Goal: Check status: Check status

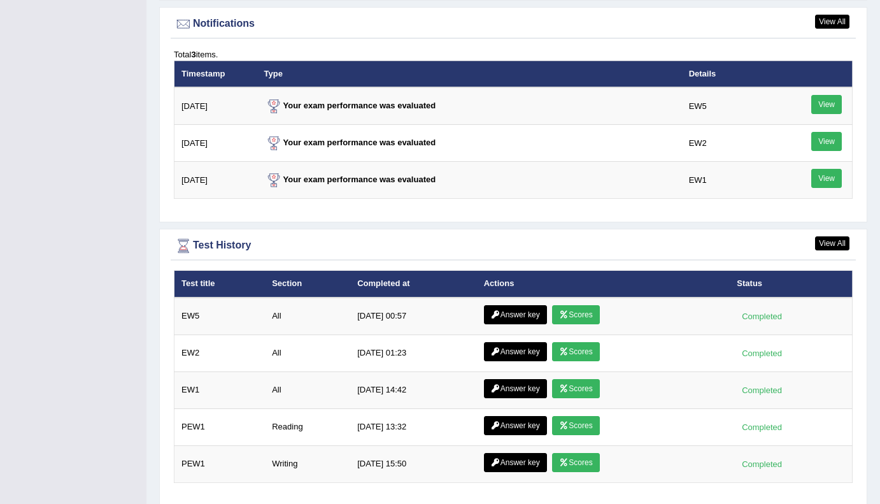
scroll to position [1587, 0]
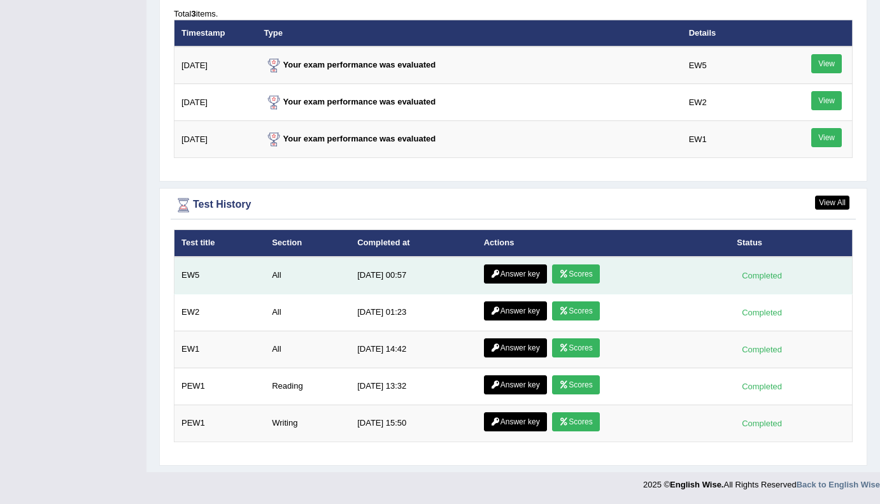
click at [580, 277] on link "Scores" at bounding box center [575, 273] width 47 height 19
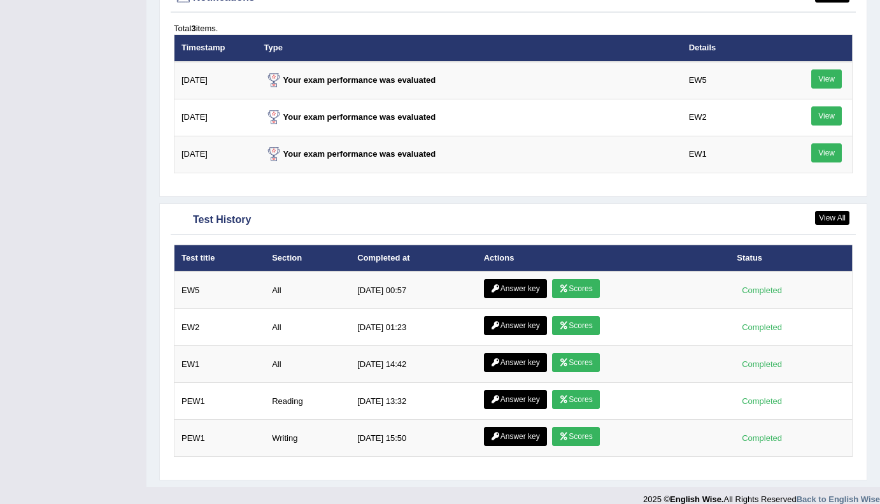
scroll to position [1587, 0]
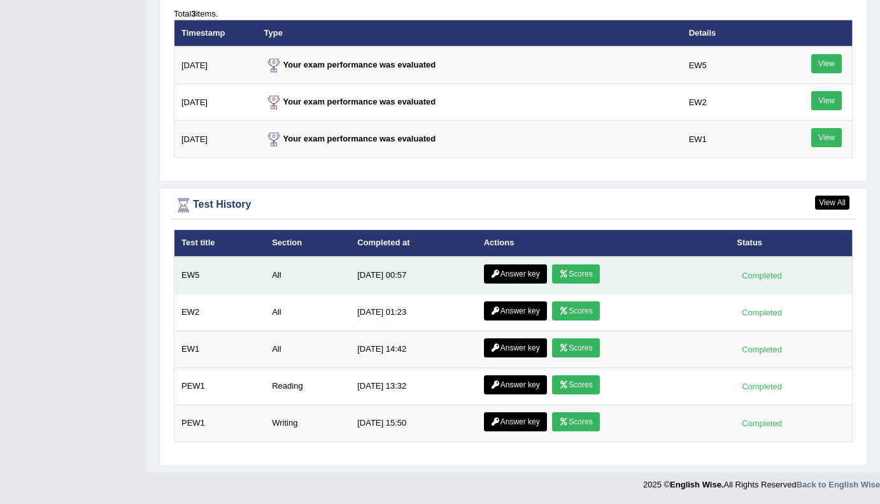
click at [495, 273] on icon at bounding box center [496, 274] width 10 height 8
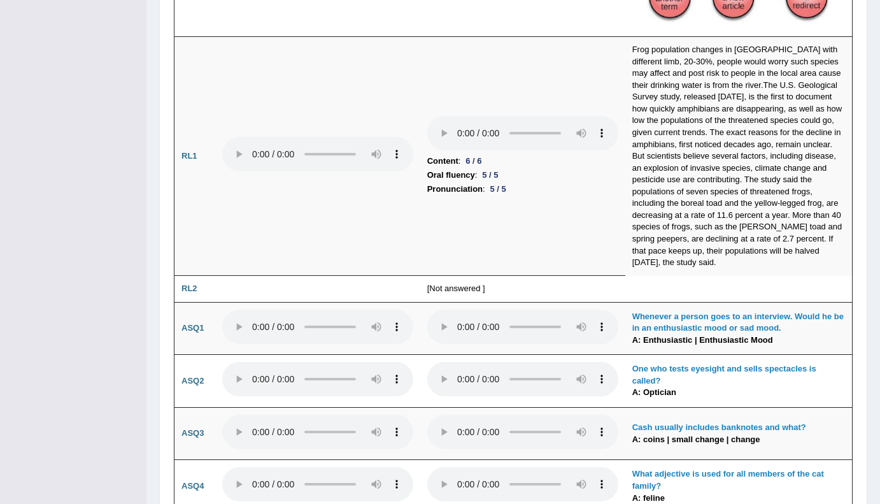
scroll to position [2682, 0]
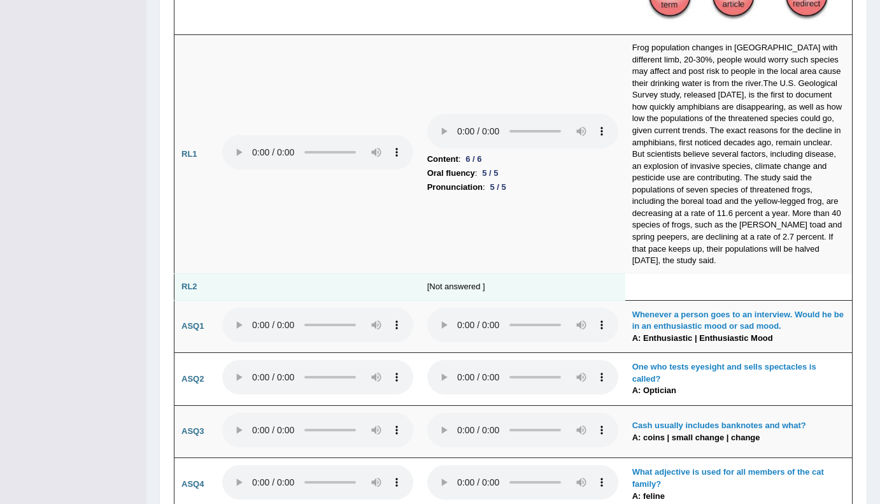
click at [453, 274] on td "[Not answered ]" at bounding box center [522, 287] width 205 height 27
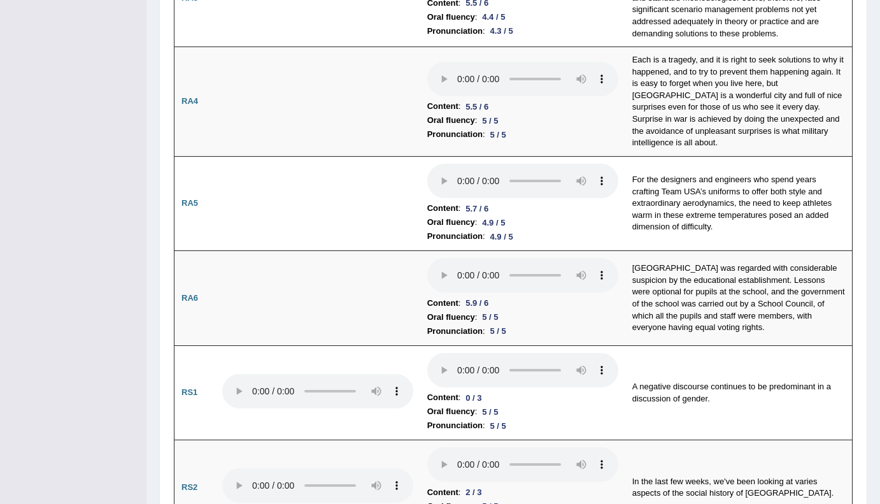
scroll to position [0, 0]
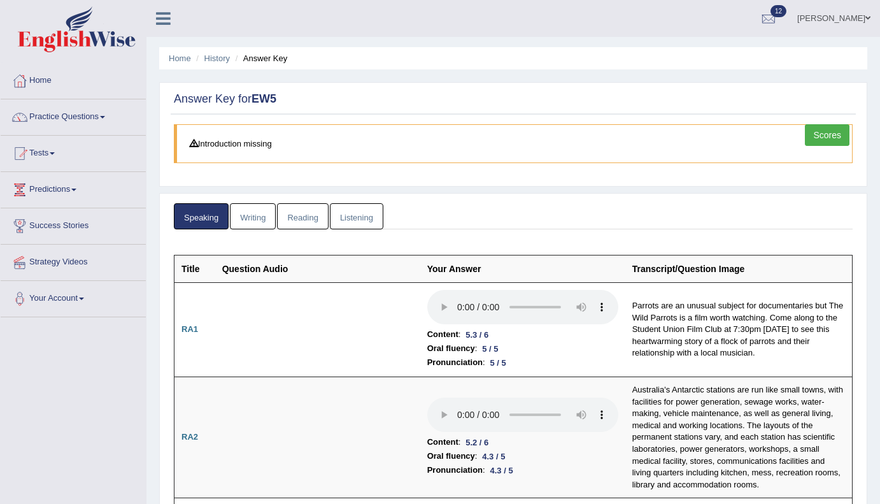
click at [254, 215] on link "Writing" at bounding box center [253, 216] width 46 height 26
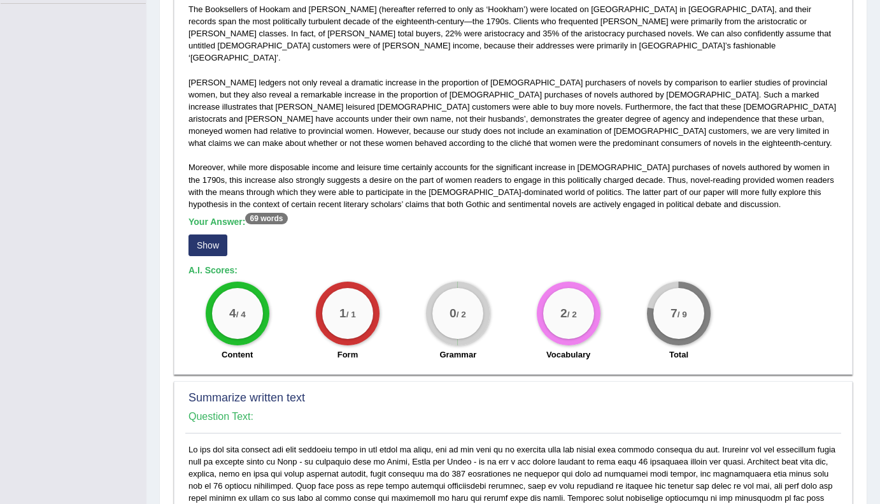
scroll to position [317, 0]
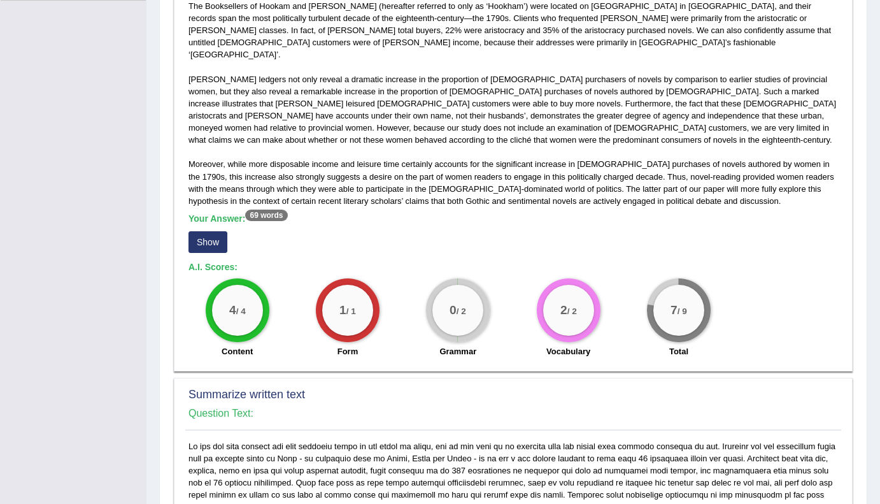
click at [207, 231] on button "Show" at bounding box center [208, 242] width 39 height 22
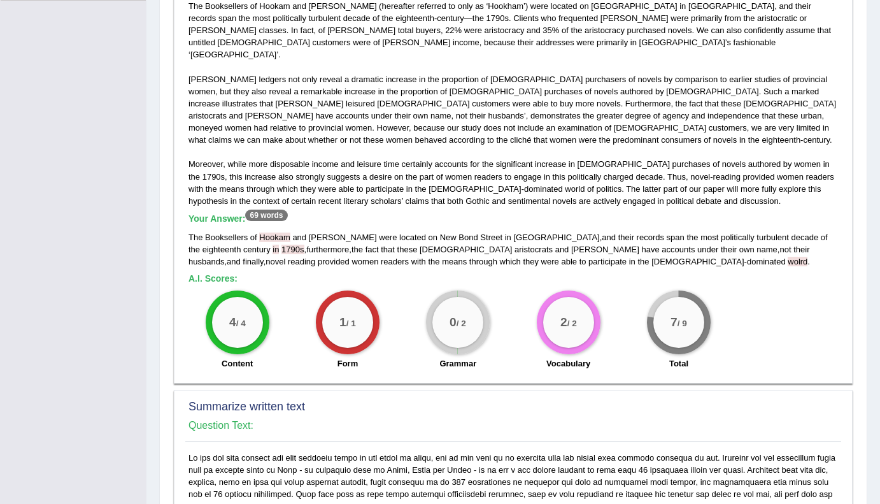
click at [788, 257] on span "wolrd" at bounding box center [798, 262] width 20 height 10
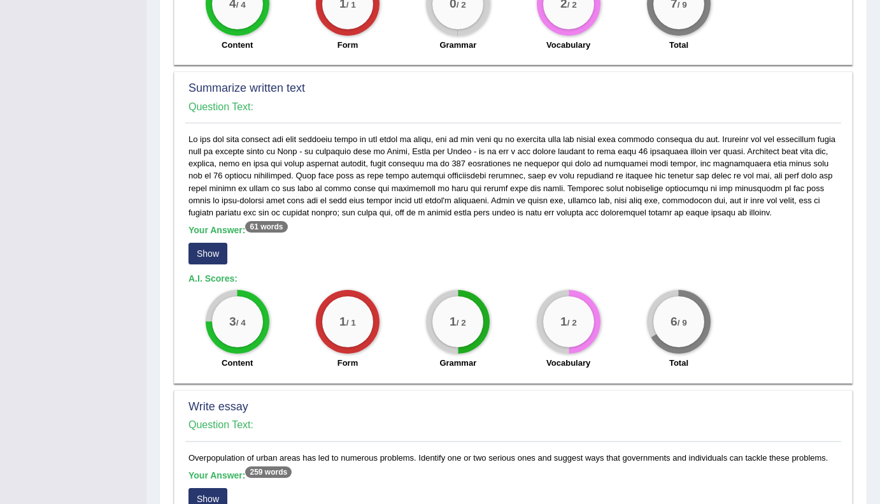
scroll to position [645, 0]
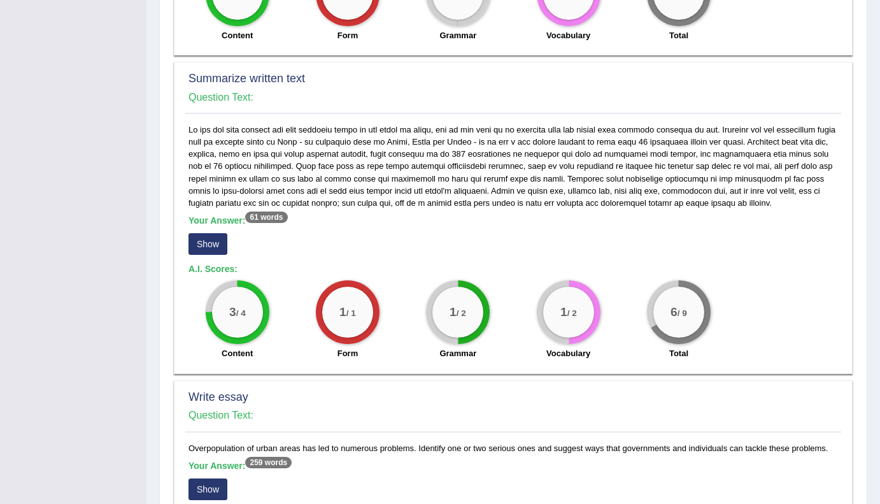
click at [213, 233] on button "Show" at bounding box center [208, 244] width 39 height 22
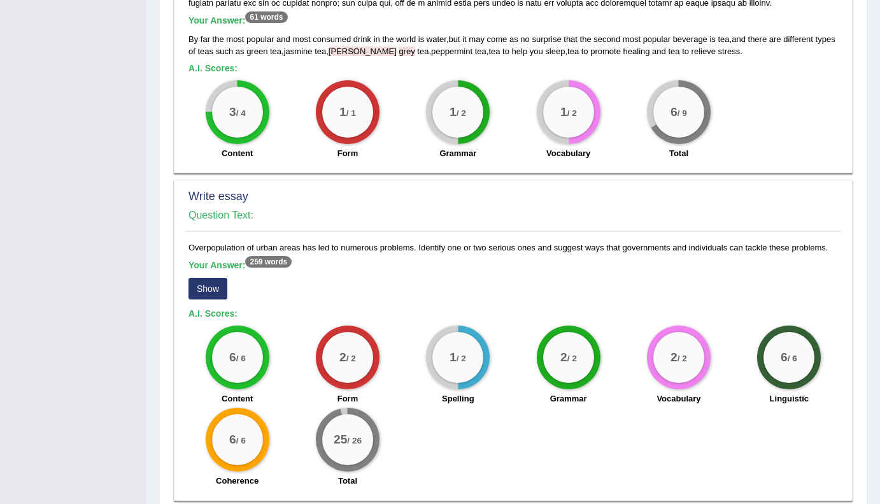
scroll to position [888, 0]
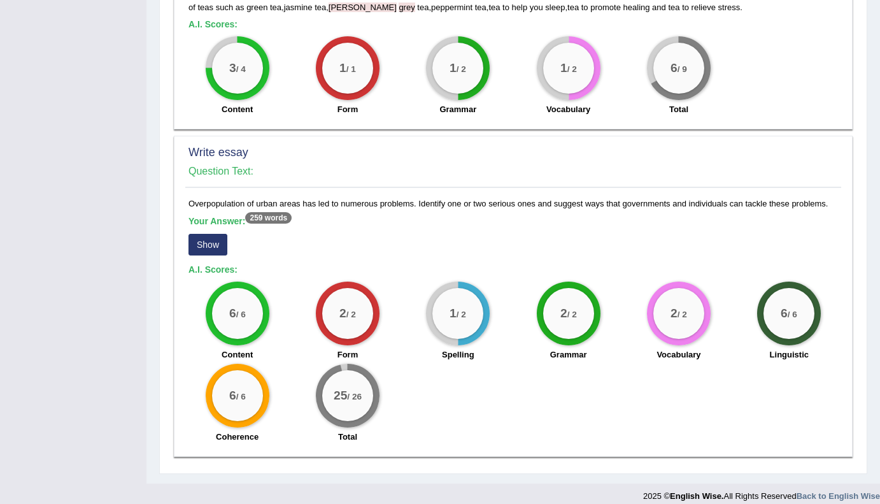
click at [211, 236] on button "Show" at bounding box center [208, 245] width 39 height 22
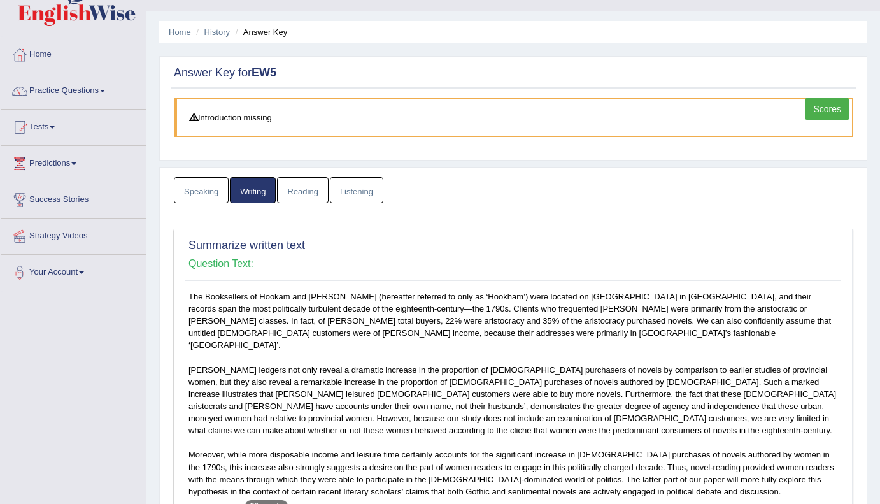
scroll to position [0, 0]
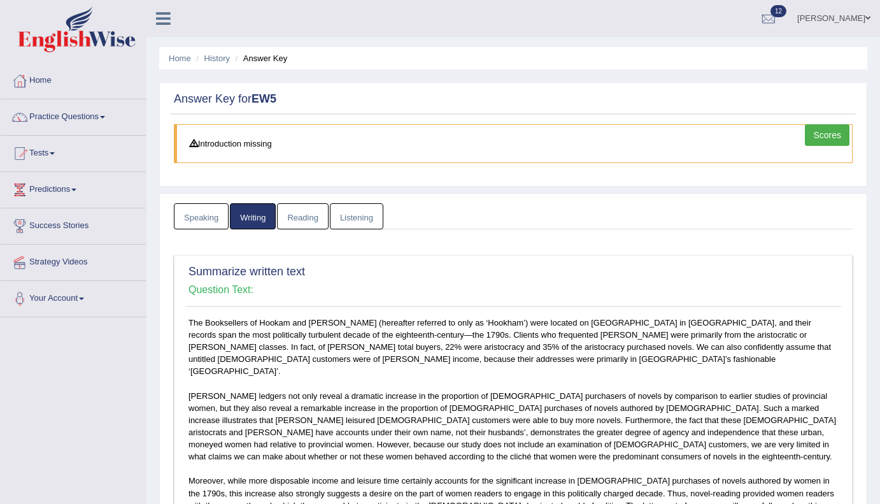
click at [308, 211] on link "Reading" at bounding box center [302, 216] width 51 height 26
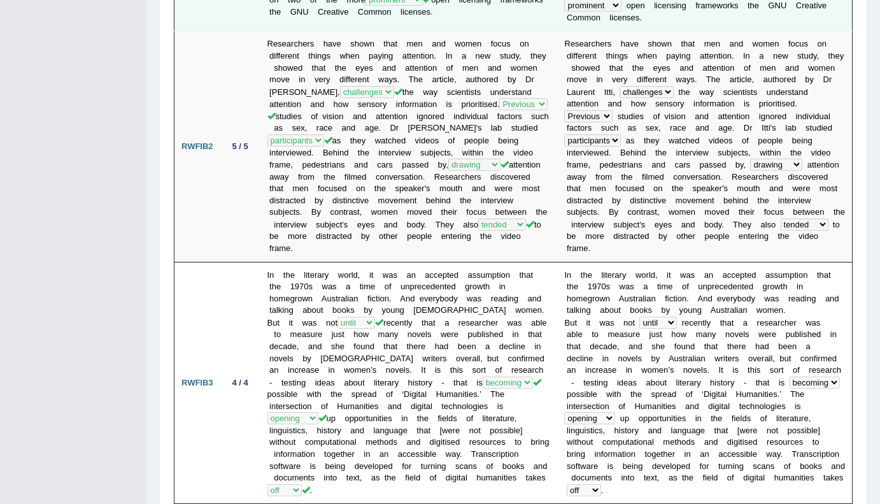
scroll to position [452, 0]
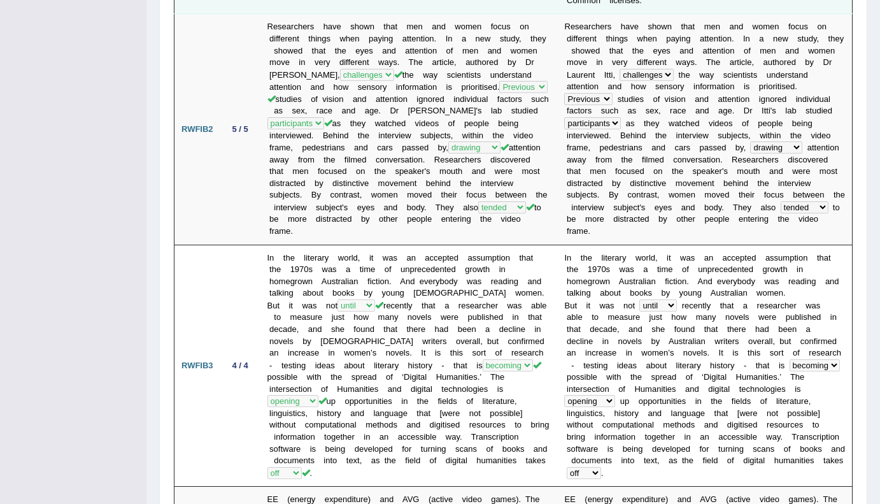
click at [600, 443] on td "I n t h e l i t e r a r y w o r l d , i t w a s a n a c c e p t e d a s s u m p…" at bounding box center [704, 366] width 295 height 242
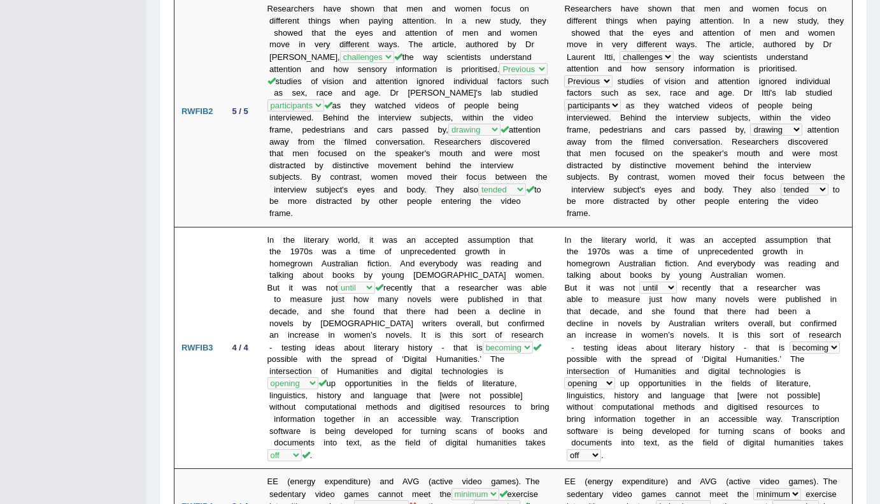
scroll to position [0, 0]
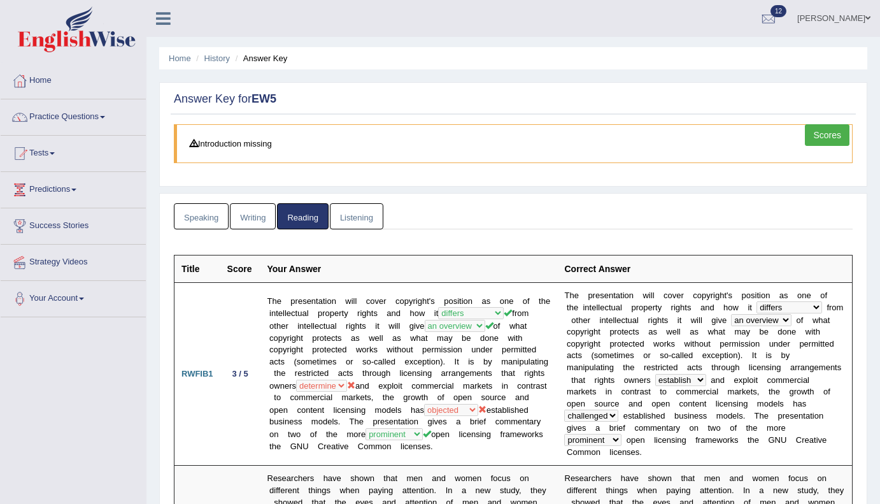
click at [364, 219] on link "Listening" at bounding box center [357, 216] width 54 height 26
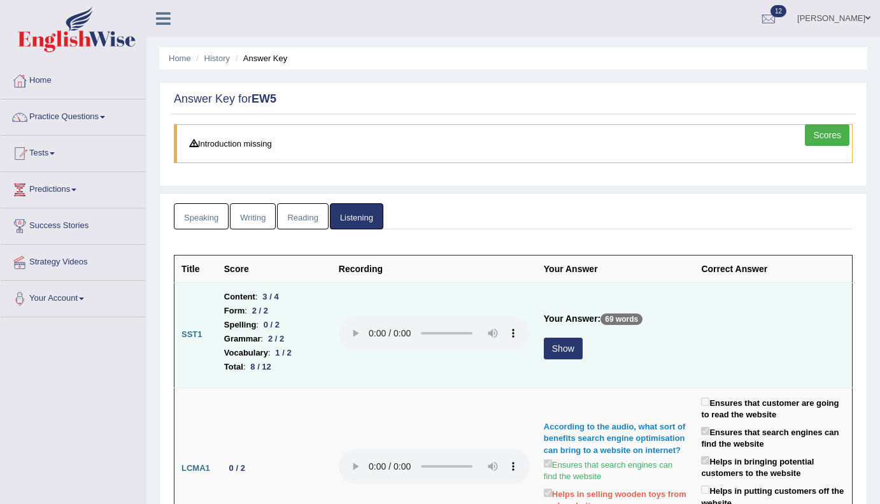
click at [557, 349] on button "Show" at bounding box center [563, 349] width 39 height 22
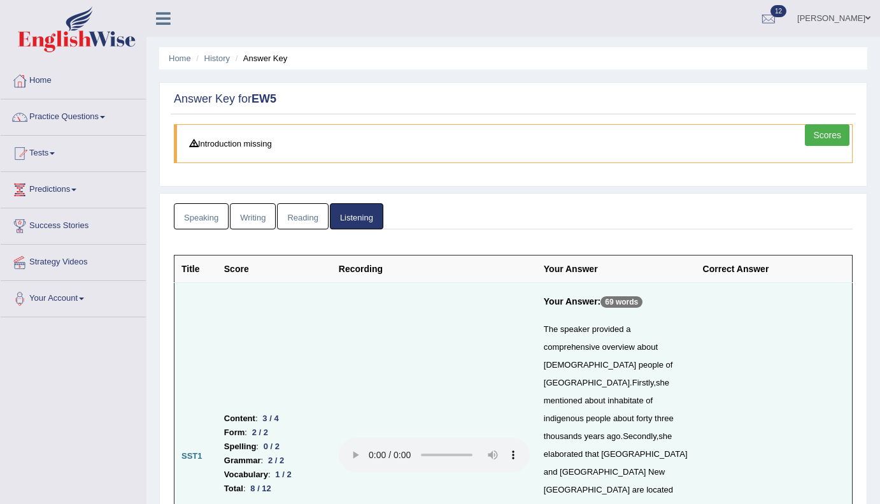
click at [837, 141] on link "Scores" at bounding box center [827, 135] width 45 height 22
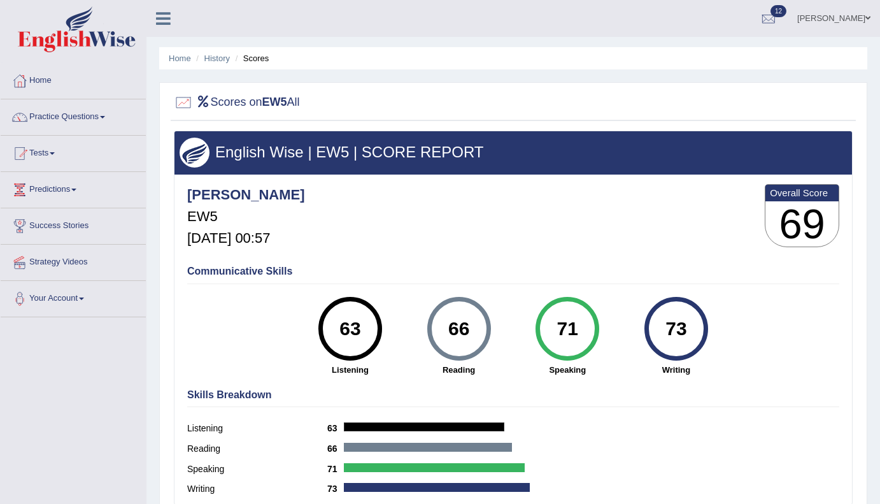
click at [575, 353] on div "71" at bounding box center [568, 329] width 46 height 54
